Goal: Obtain resource: Obtain resource

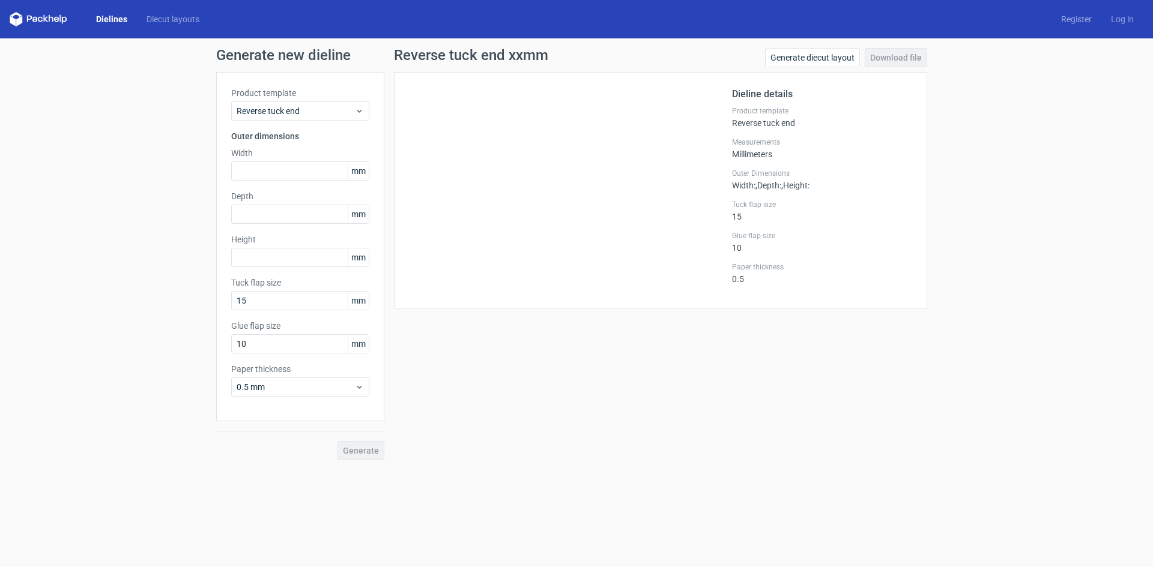
click at [120, 13] on div "Dielines Diecut layouts" at bounding box center [109, 19] width 199 height 14
click at [120, 18] on link "Dielines" at bounding box center [111, 19] width 50 height 12
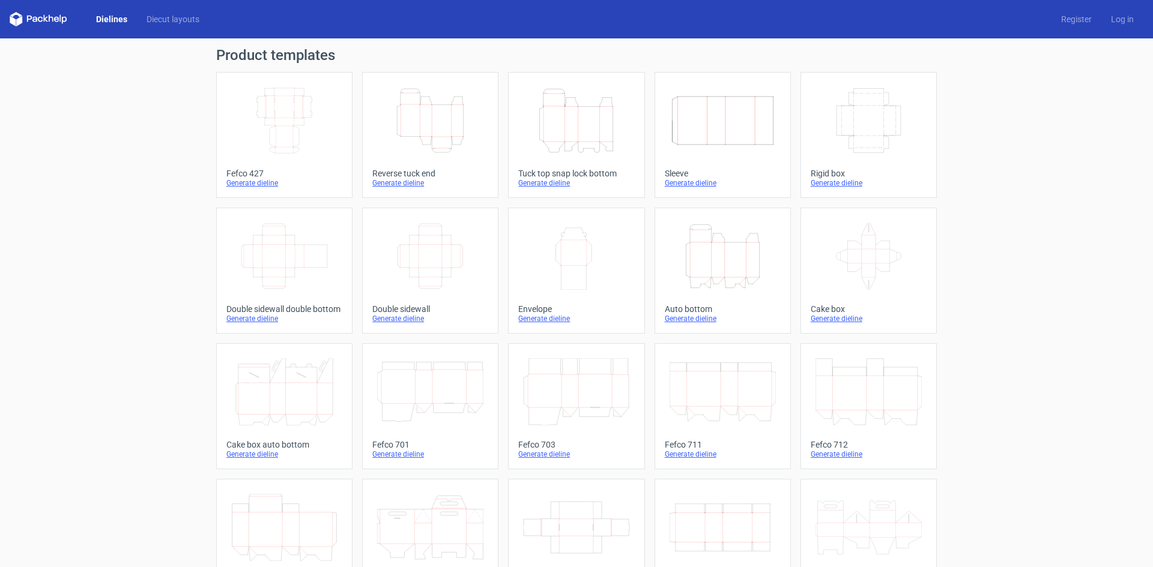
click at [566, 142] on icon "Height Depth Width" at bounding box center [576, 120] width 106 height 67
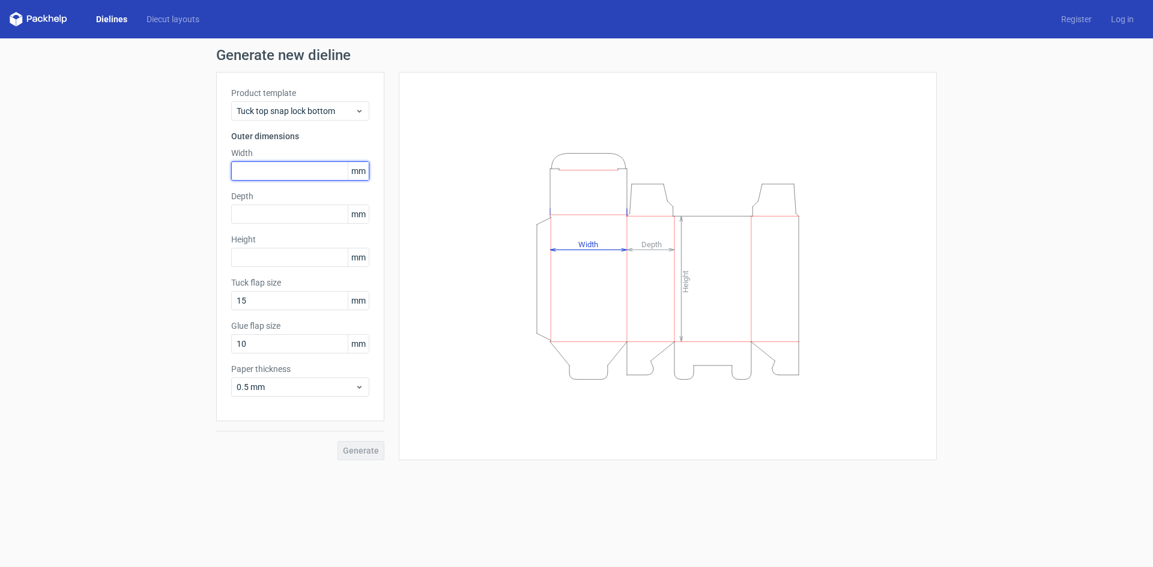
click at [283, 170] on input "text" at bounding box center [300, 170] width 138 height 19
type input "75"
type input "50"
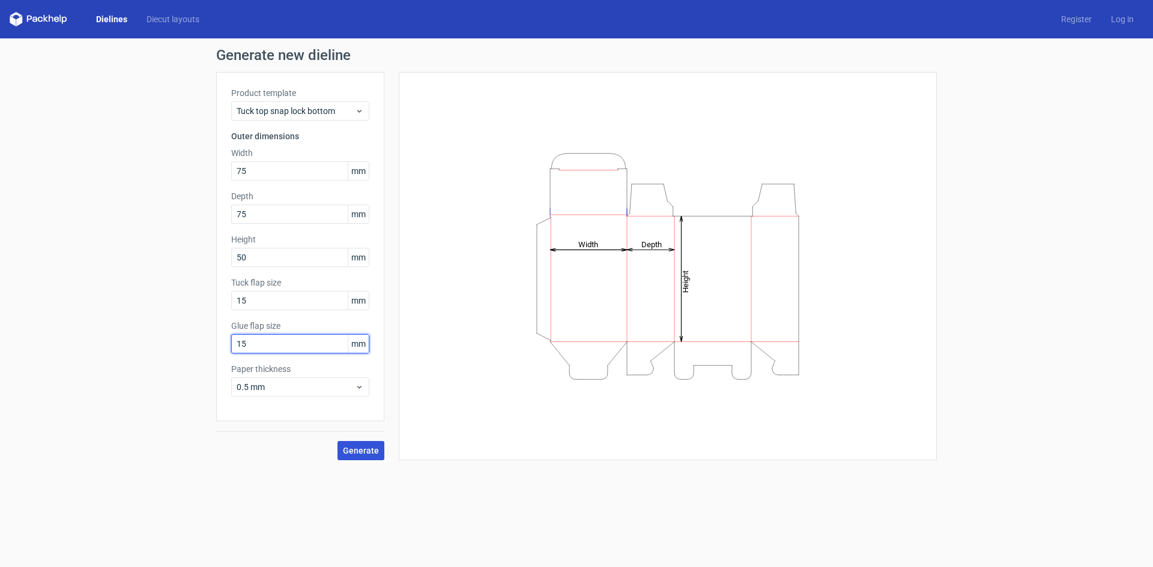
type input "15"
click at [355, 448] on span "Generate" at bounding box center [361, 451] width 36 height 8
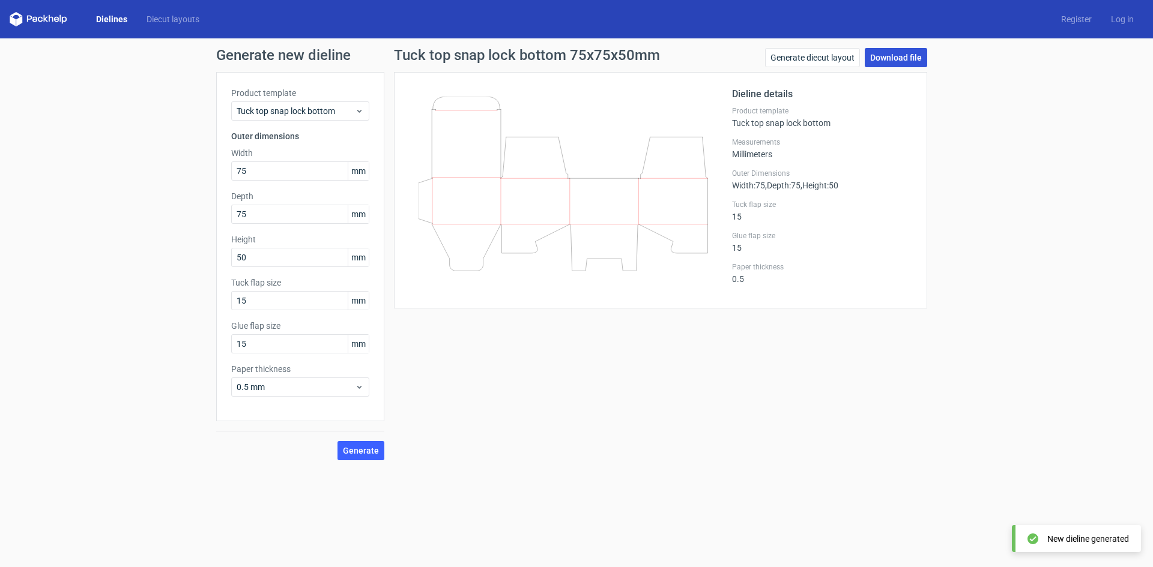
click at [890, 51] on link "Download file" at bounding box center [896, 57] width 62 height 19
click at [120, 16] on link "Dielines" at bounding box center [111, 19] width 50 height 12
